Goal: Information Seeking & Learning: Check status

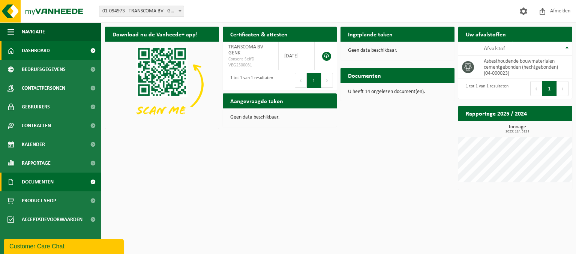
click at [40, 180] on span "Documenten" at bounding box center [38, 182] width 32 height 19
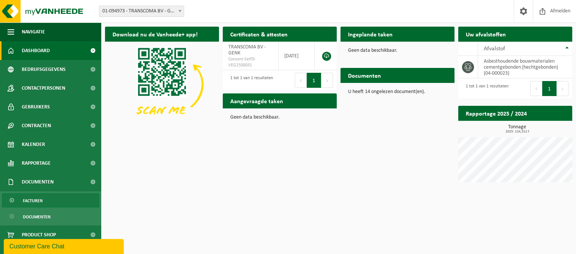
click at [33, 200] on span "Facturen" at bounding box center [33, 201] width 20 height 14
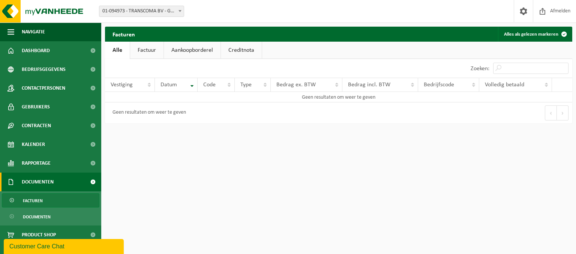
click at [150, 48] on link "Factuur" at bounding box center [146, 50] width 33 height 17
click at [188, 84] on div "Datum" at bounding box center [174, 85] width 27 height 6
click at [171, 86] on span "Datum" at bounding box center [169, 85] width 17 height 6
click at [128, 85] on span "Vestiging" at bounding box center [122, 85] width 22 height 6
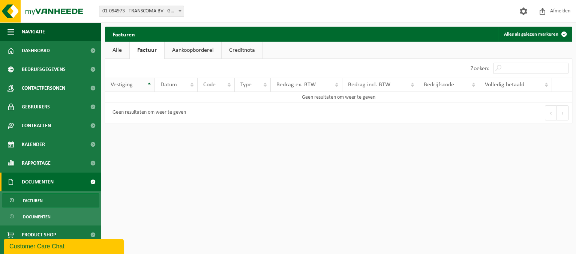
click at [128, 85] on span "Vestiging" at bounding box center [122, 85] width 22 height 6
click at [121, 51] on link "Alle" at bounding box center [117, 50] width 24 height 17
click at [196, 52] on link "Aankoopborderel" at bounding box center [192, 50] width 57 height 17
click at [240, 49] on link "Creditnota" at bounding box center [244, 50] width 41 height 17
click at [38, 218] on span "Documenten" at bounding box center [37, 217] width 28 height 14
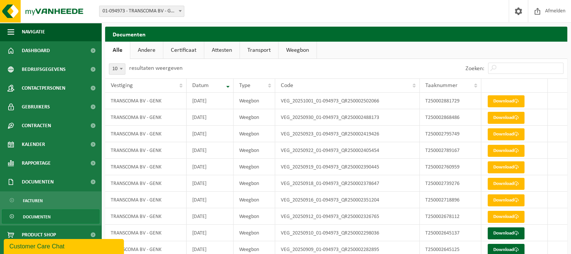
scroll to position [28, 0]
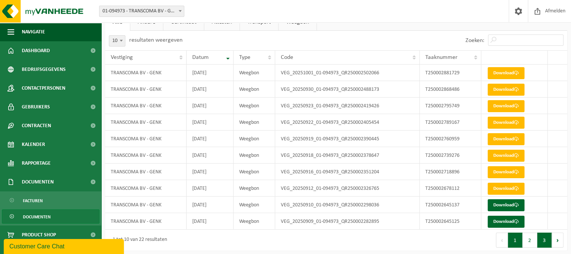
click at [543, 243] on button "3" at bounding box center [544, 240] width 15 height 15
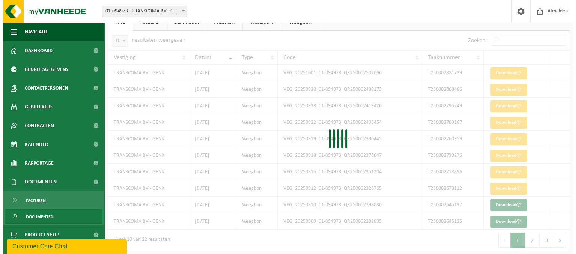
scroll to position [0, 0]
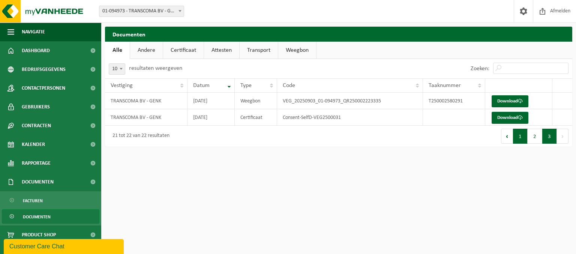
click at [520, 136] on button "1" at bounding box center [520, 136] width 15 height 15
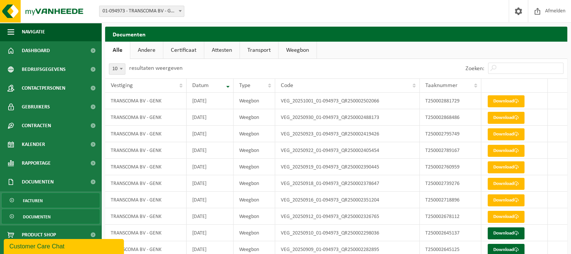
click at [41, 198] on span "Facturen" at bounding box center [33, 201] width 20 height 14
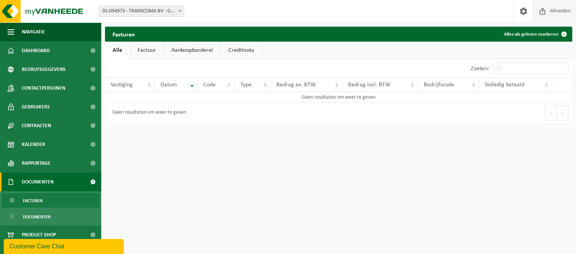
click at [553, 14] on span "Afmelden" at bounding box center [560, 11] width 24 height 22
